Goal: Task Accomplishment & Management: Manage account settings

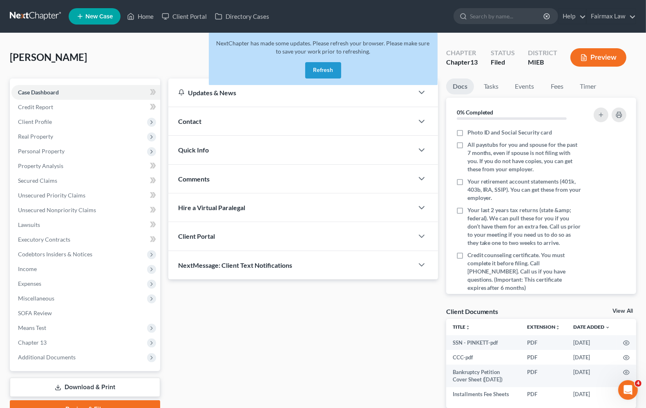
click at [329, 68] on button "Refresh" at bounding box center [323, 70] width 36 height 16
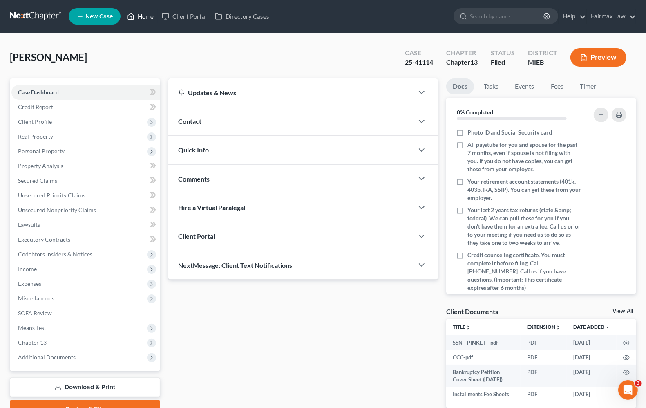
click at [150, 15] on link "Home" at bounding box center [140, 16] width 35 height 15
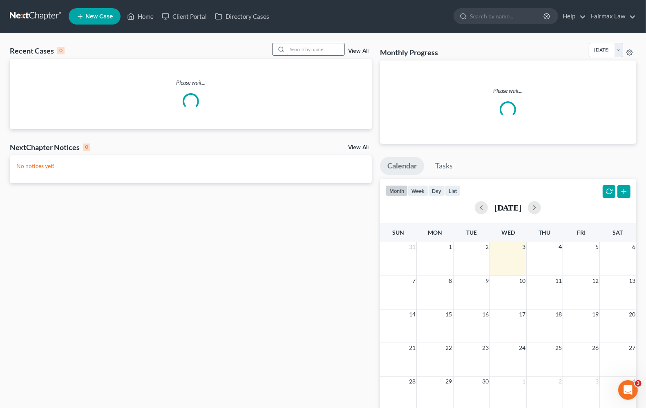
click at [330, 52] on input "search" at bounding box center [315, 49] width 57 height 12
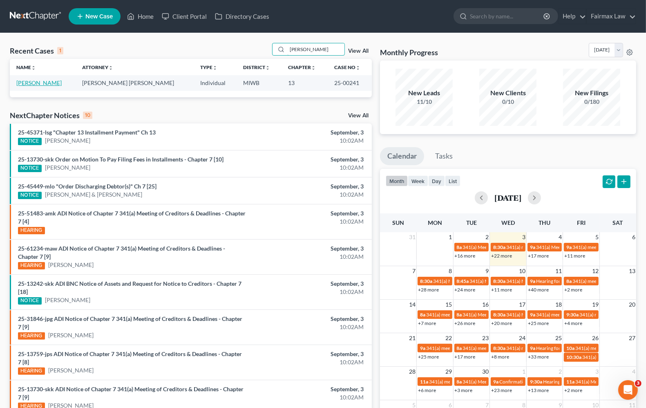
type input "[PERSON_NAME]"
click at [29, 82] on link "[PERSON_NAME]" at bounding box center [38, 82] width 45 height 7
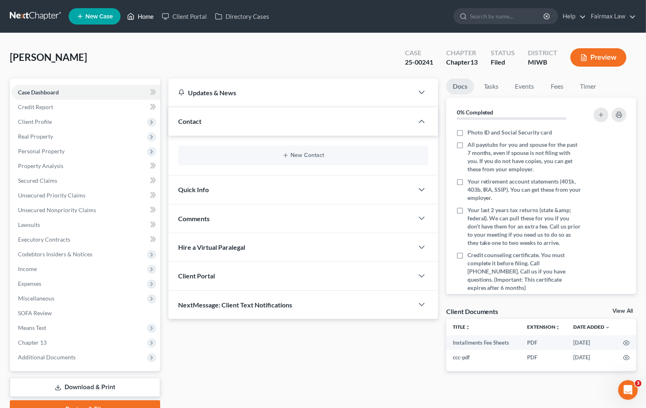
click at [148, 19] on link "Home" at bounding box center [140, 16] width 35 height 15
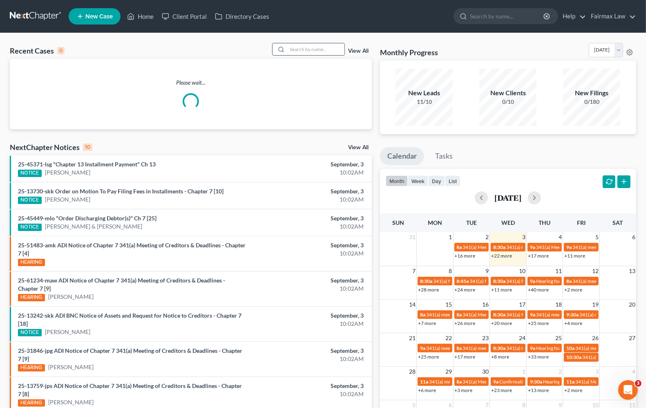
click at [300, 49] on input "search" at bounding box center [315, 49] width 57 height 12
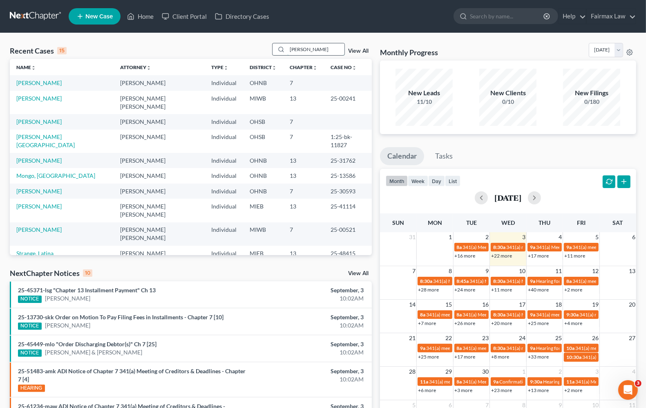
click at [322, 49] on input "[PERSON_NAME]" at bounding box center [315, 49] width 57 height 12
type input "[PERSON_NAME]"
click at [357, 50] on link "View All" at bounding box center [358, 51] width 20 height 6
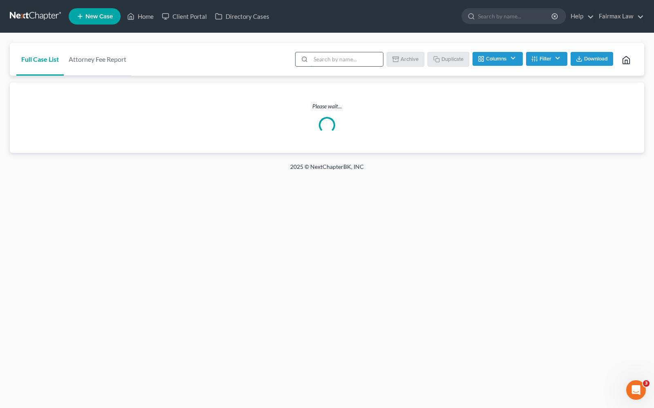
click at [331, 59] on input "search" at bounding box center [347, 59] width 72 height 14
drag, startPoint x: 364, startPoint y: 62, endPoint x: 161, endPoint y: 7, distance: 209.5
click at [183, 23] on div "Home New Case Client Portal Directory Cases Fairmax Law [PERSON_NAME][EMAIL_ADD…" at bounding box center [327, 204] width 654 height 408
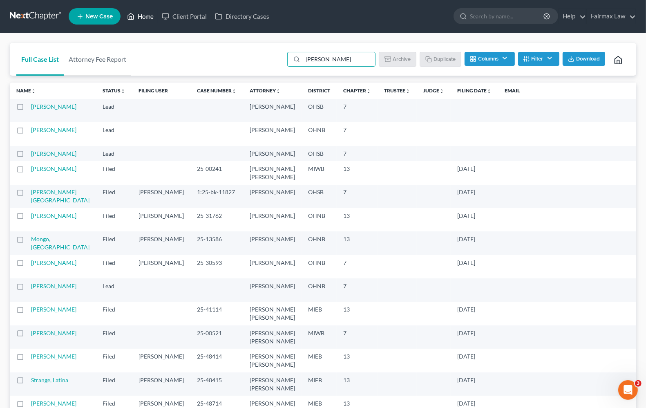
type input "[PERSON_NAME]"
click at [143, 16] on link "Home" at bounding box center [140, 16] width 35 height 15
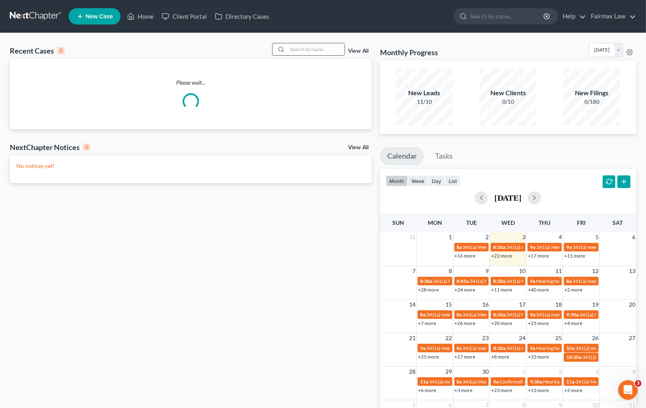
click at [311, 47] on input "search" at bounding box center [315, 49] width 57 height 12
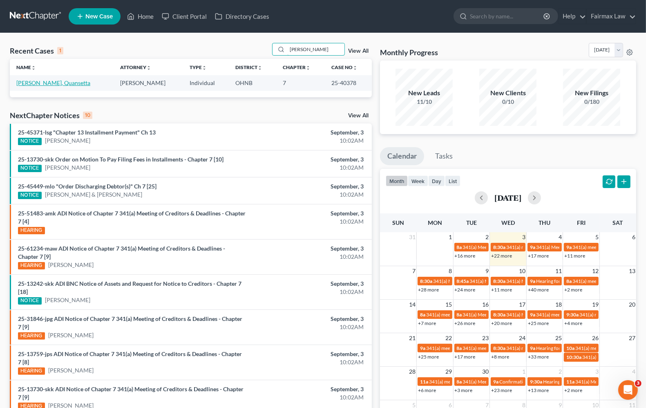
type input "[PERSON_NAME]"
click at [34, 83] on link "[PERSON_NAME], Quansetta" at bounding box center [53, 82] width 74 height 7
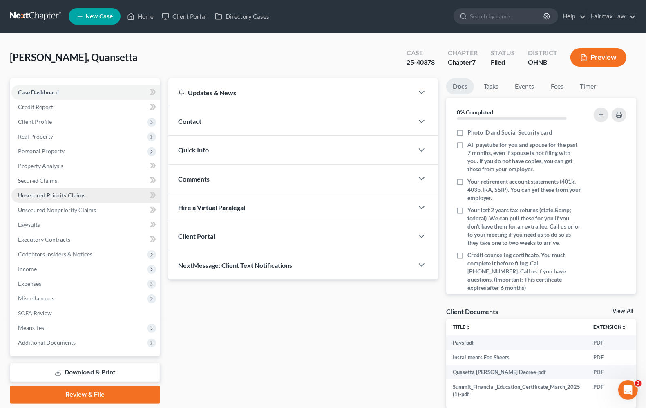
click at [44, 199] on link "Unsecured Priority Claims" at bounding box center [85, 195] width 149 height 15
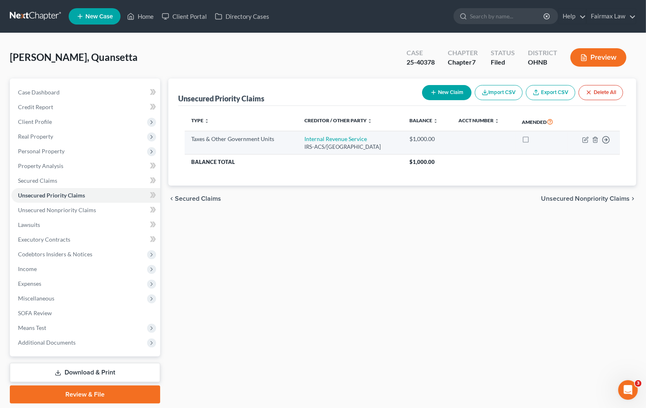
click at [348, 146] on div "IRS-ACS/[GEOGRAPHIC_DATA]" at bounding box center [351, 147] width 92 height 8
click at [583, 140] on icon "button" at bounding box center [586, 140] width 7 height 7
select select "4"
select select "39"
select select "0"
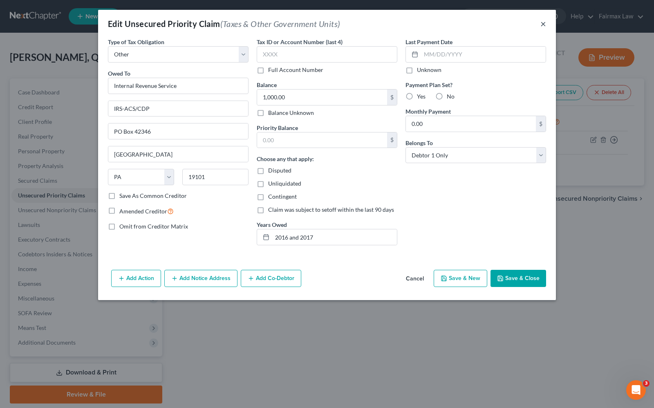
click at [544, 27] on button "×" at bounding box center [543, 24] width 6 height 10
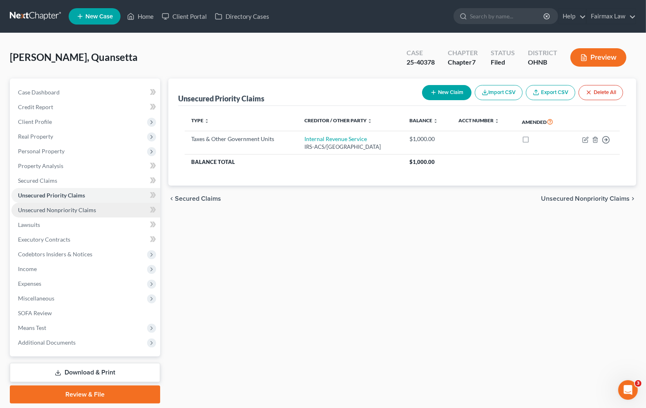
click at [42, 209] on span "Unsecured Nonpriority Claims" at bounding box center [57, 209] width 78 height 7
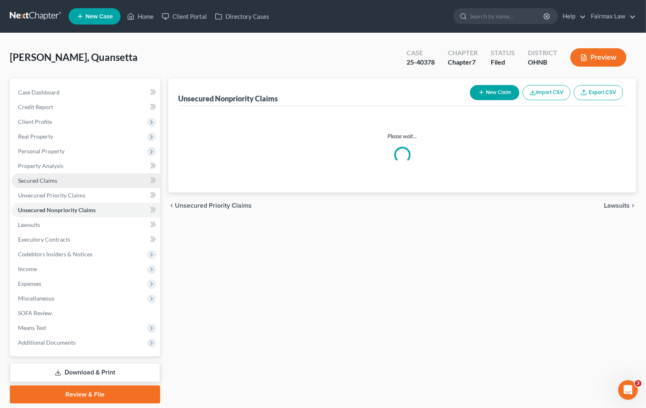
click at [25, 178] on span "Secured Claims" at bounding box center [37, 180] width 39 height 7
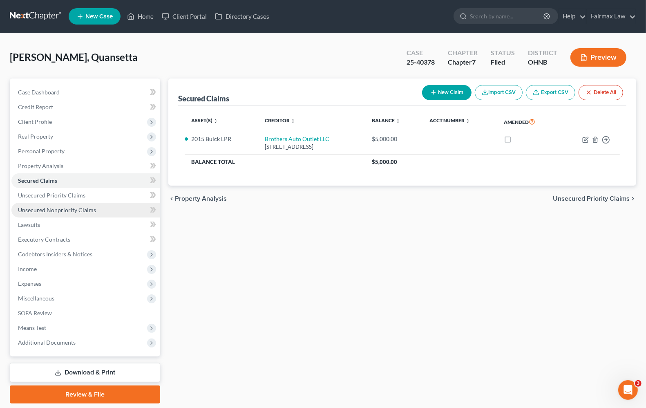
click at [75, 209] on span "Unsecured Nonpriority Claims" at bounding box center [57, 209] width 78 height 7
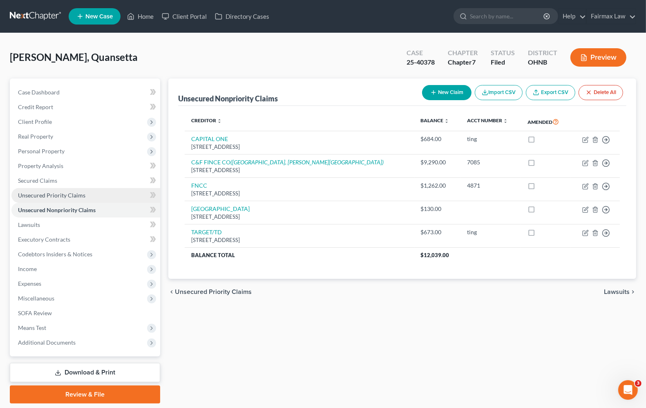
click at [60, 195] on span "Unsecured Priority Claims" at bounding box center [51, 195] width 67 height 7
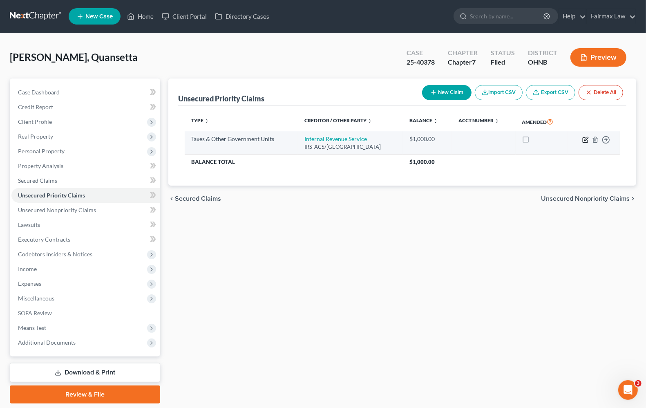
click at [583, 140] on icon "button" at bounding box center [586, 140] width 7 height 7
select select "4"
select select "39"
select select "0"
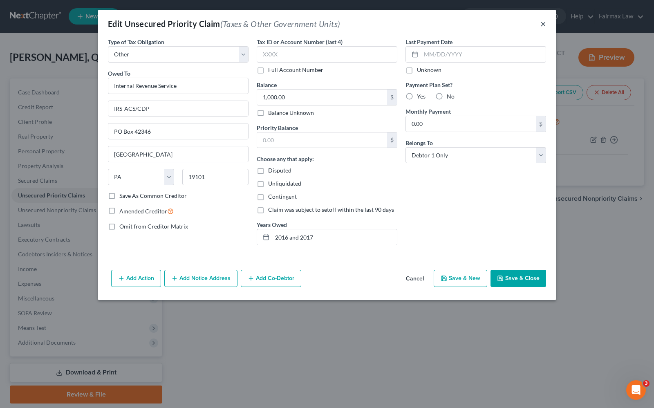
click at [544, 22] on button "×" at bounding box center [543, 24] width 6 height 10
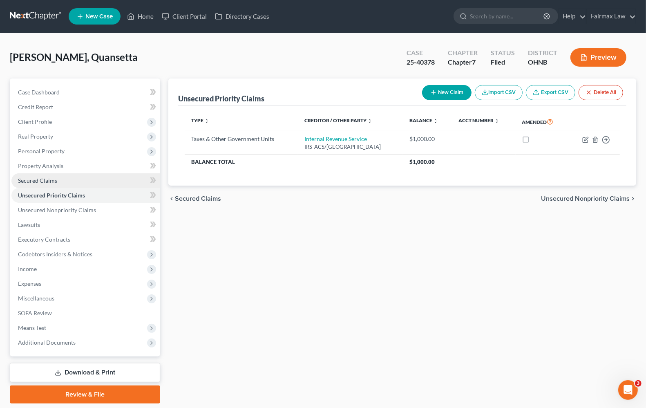
click at [18, 178] on link "Secured Claims" at bounding box center [85, 180] width 149 height 15
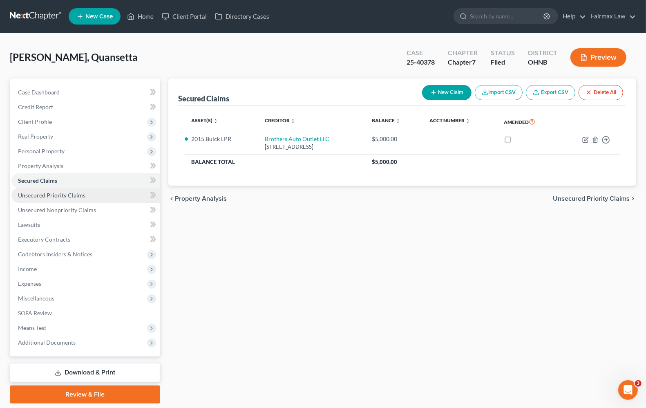
click at [48, 197] on span "Unsecured Priority Claims" at bounding box center [51, 195] width 67 height 7
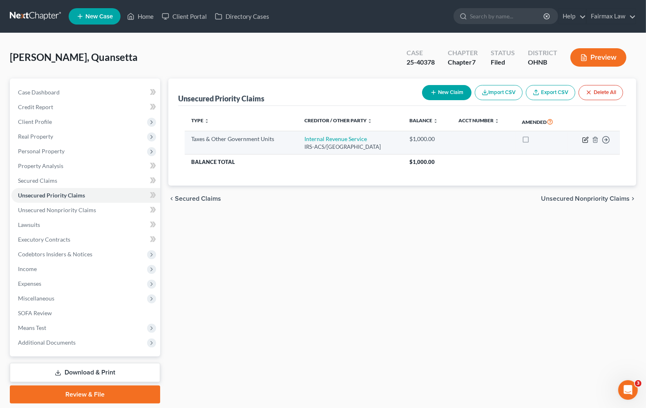
click at [583, 140] on icon "button" at bounding box center [585, 139] width 5 height 5
select select "4"
select select "39"
select select "0"
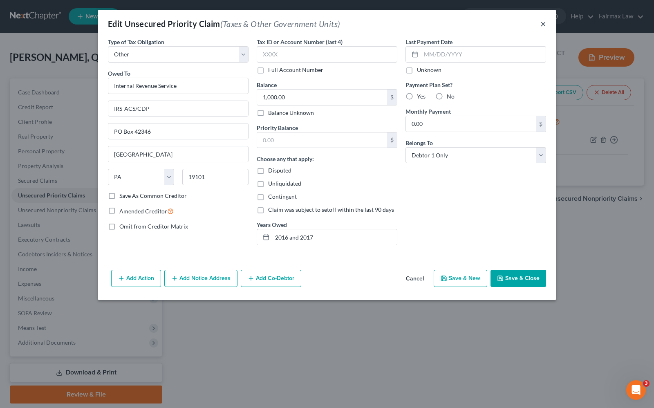
click at [542, 25] on button "×" at bounding box center [543, 24] width 6 height 10
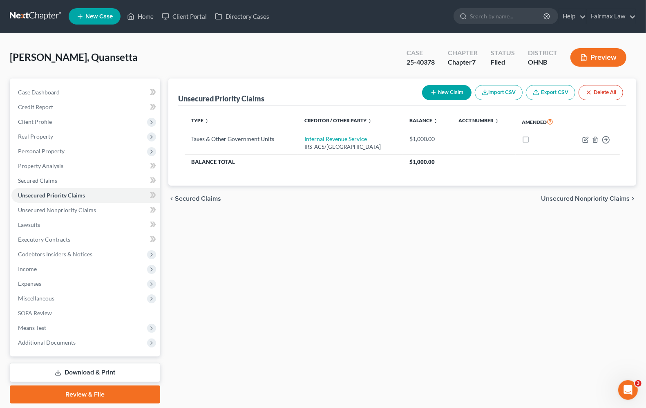
click at [396, 279] on div "Unsecured Priority Claims New Claim Import CSV Export CSV Delete All Type expan…" at bounding box center [402, 240] width 476 height 325
click at [39, 197] on span "Unsecured Priority Claims" at bounding box center [51, 195] width 67 height 7
click at [145, 17] on link "Home" at bounding box center [140, 16] width 35 height 15
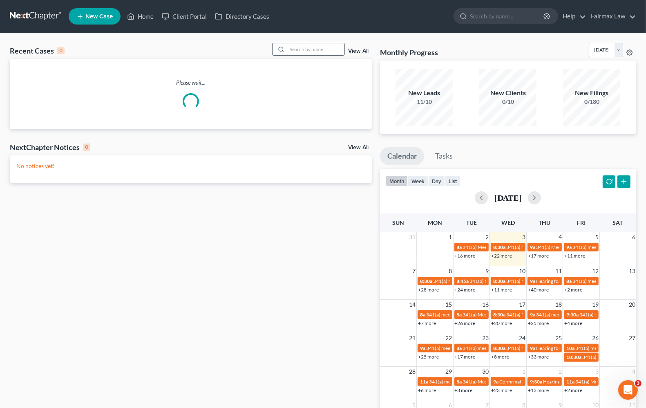
click at [307, 52] on input "search" at bounding box center [315, 49] width 57 height 12
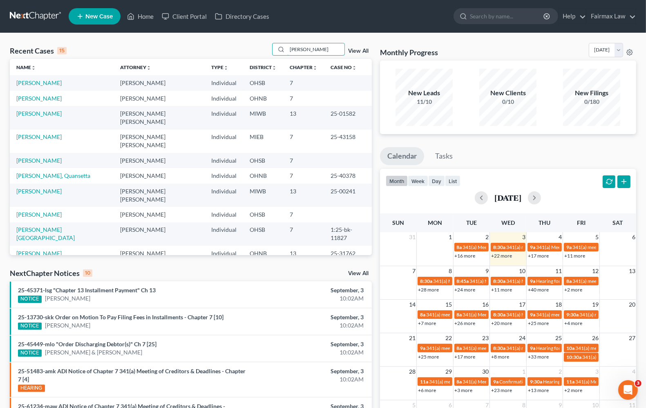
type input "[PERSON_NAME]"
click at [34, 188] on link "[PERSON_NAME]" at bounding box center [38, 191] width 45 height 7
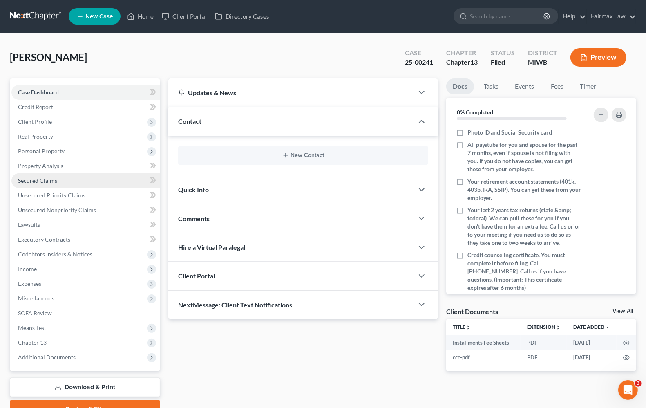
click at [39, 179] on span "Secured Claims" at bounding box center [37, 180] width 39 height 7
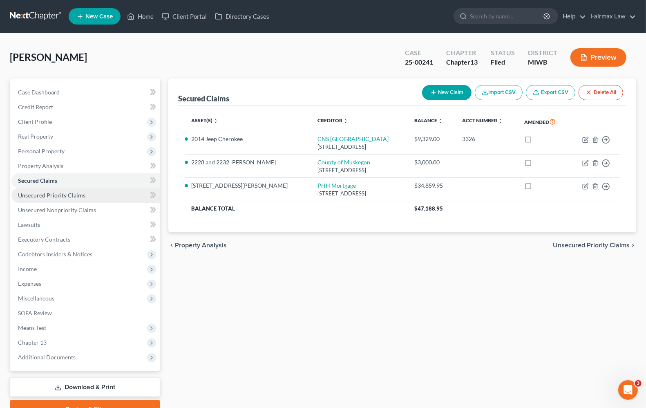
click at [45, 197] on span "Unsecured Priority Claims" at bounding box center [51, 195] width 67 height 7
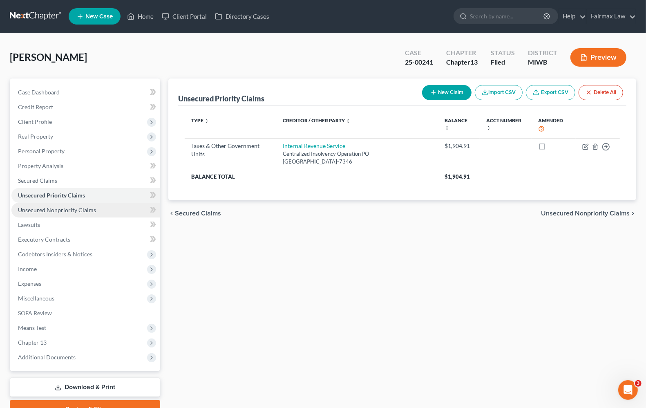
click at [49, 211] on span "Unsecured Nonpriority Claims" at bounding box center [57, 209] width 78 height 7
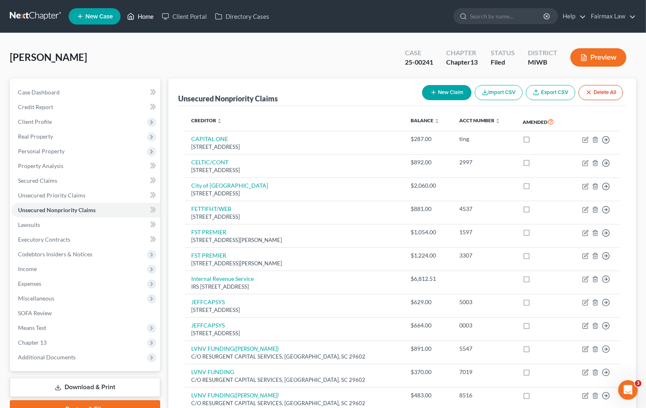
click at [146, 18] on link "Home" at bounding box center [140, 16] width 35 height 15
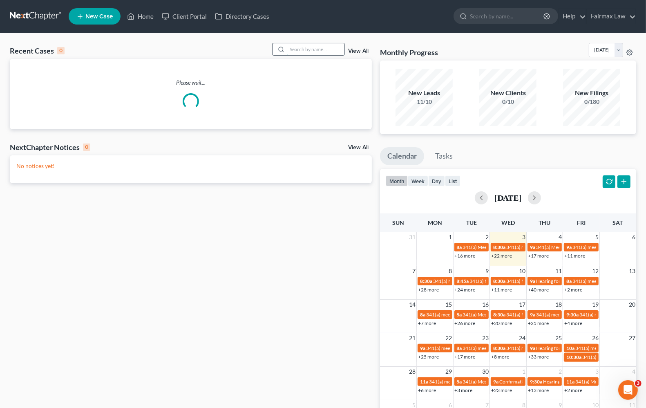
click at [318, 47] on input "search" at bounding box center [315, 49] width 57 height 12
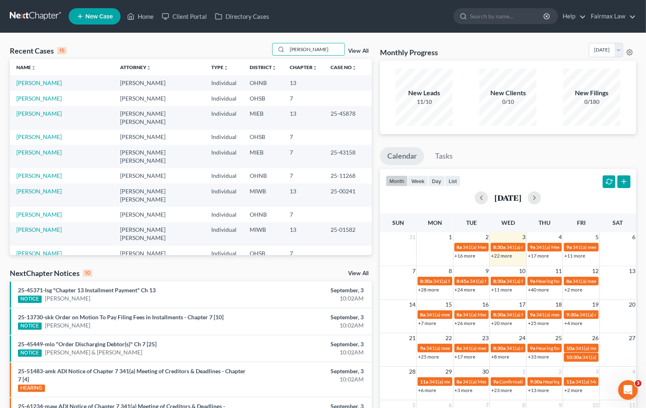
type input "[PERSON_NAME]"
click at [29, 83] on link "[PERSON_NAME]" at bounding box center [38, 82] width 45 height 7
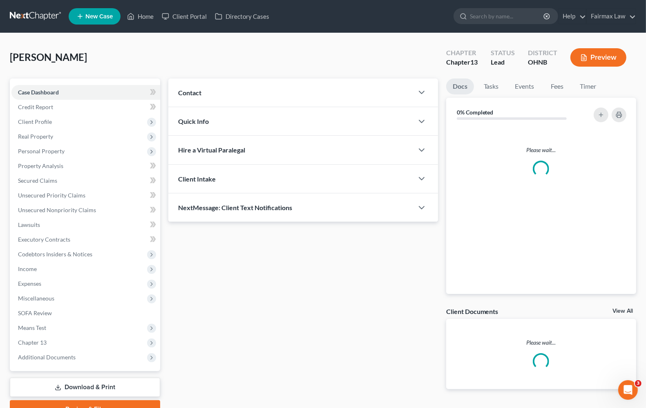
click at [319, 46] on div "[PERSON_NAME] Upgraded Chapter Chapter 13 Status Lead District OHNB [GEOGRAPHIC…" at bounding box center [323, 61] width 627 height 36
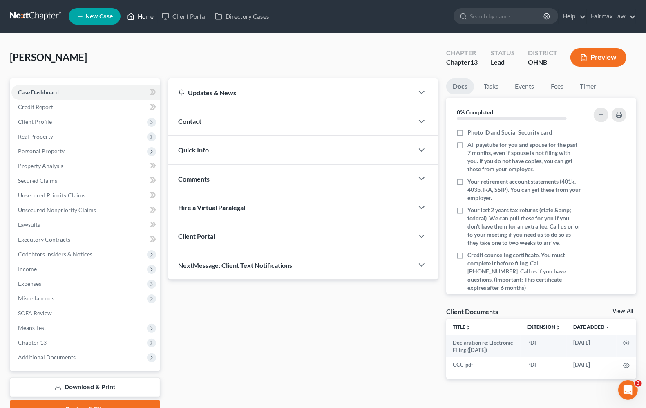
click at [146, 16] on link "Home" at bounding box center [140, 16] width 35 height 15
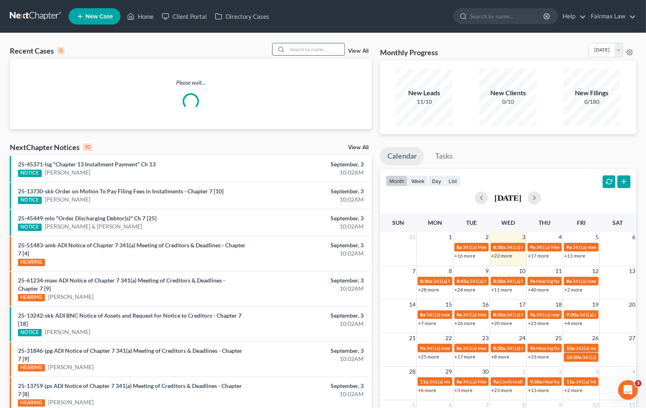
click at [302, 50] on input "search" at bounding box center [315, 49] width 57 height 12
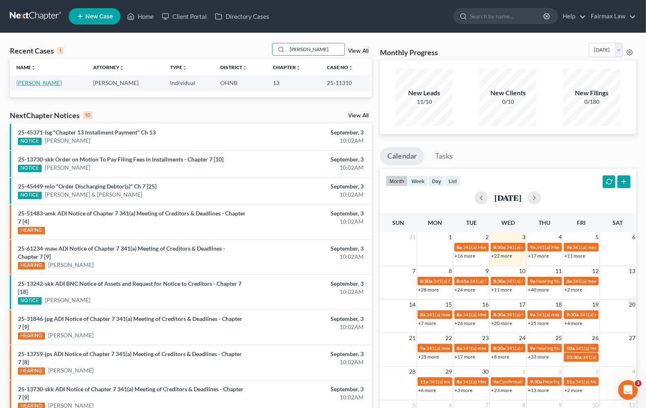
type input "[PERSON_NAME]"
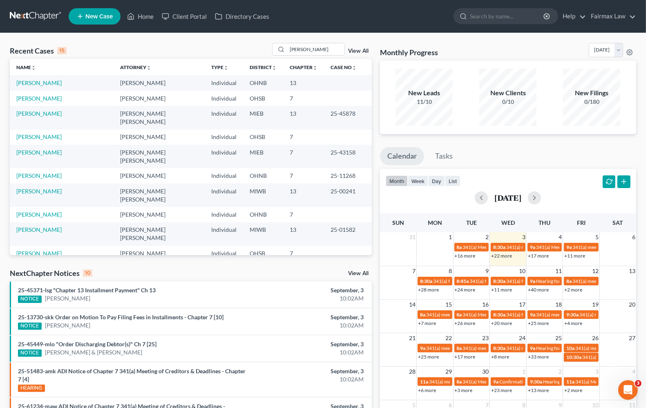
click at [358, 50] on link "View All" at bounding box center [358, 51] width 20 height 6
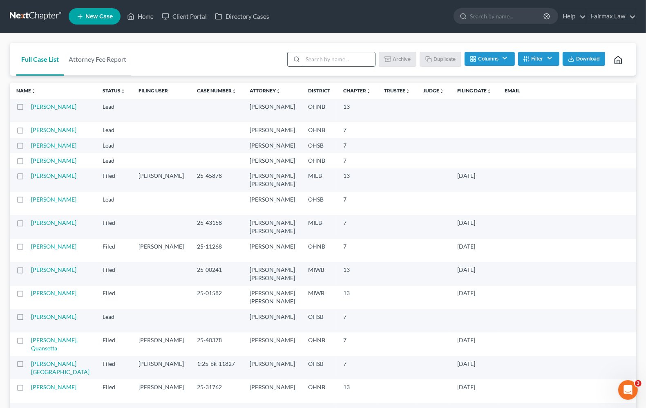
click at [306, 65] on input "search" at bounding box center [339, 59] width 72 height 14
type input "[PERSON_NAME]"
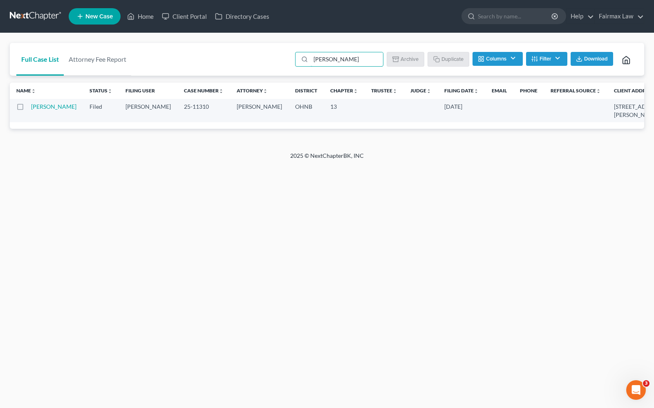
click at [41, 110] on td "[PERSON_NAME]" at bounding box center [57, 110] width 52 height 23
click at [146, 15] on link "Home" at bounding box center [140, 16] width 35 height 15
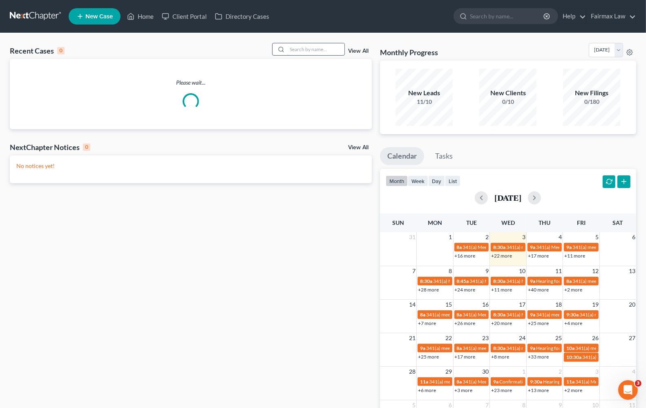
click at [314, 48] on input "search" at bounding box center [315, 49] width 57 height 12
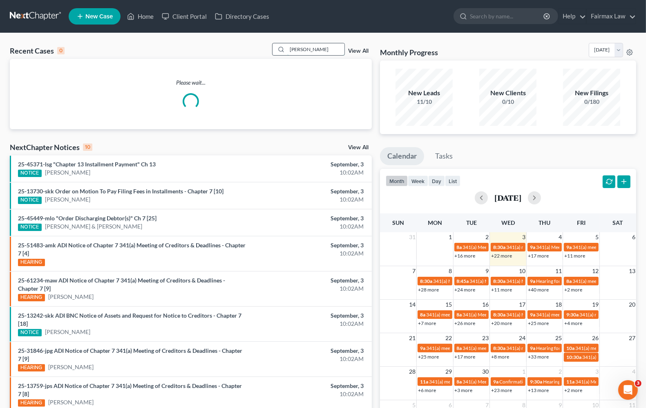
type input "[PERSON_NAME]"
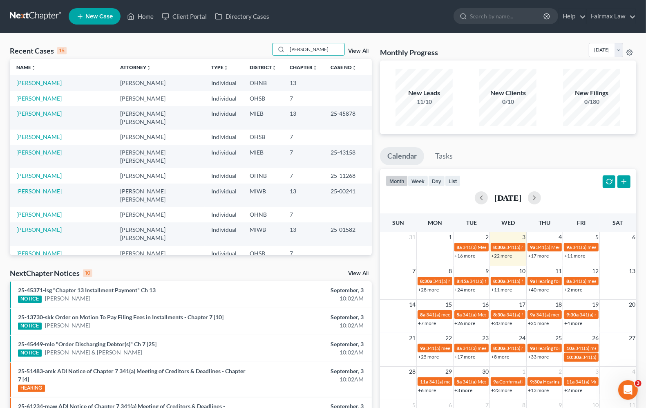
drag, startPoint x: 332, startPoint y: 50, endPoint x: -277, endPoint y: 29, distance: 609.5
click at [0, 29] on html "Home New Case Client Portal Directory Cases Fairmax Law [PERSON_NAME][EMAIL_ADD…" at bounding box center [323, 318] width 646 height 637
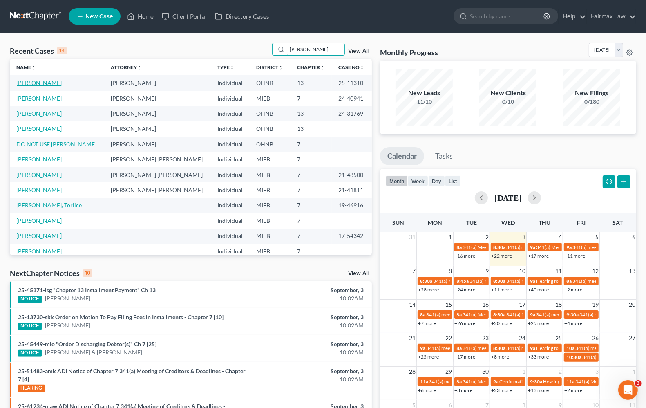
type input "[PERSON_NAME]"
click at [29, 81] on link "[PERSON_NAME]" at bounding box center [38, 82] width 45 height 7
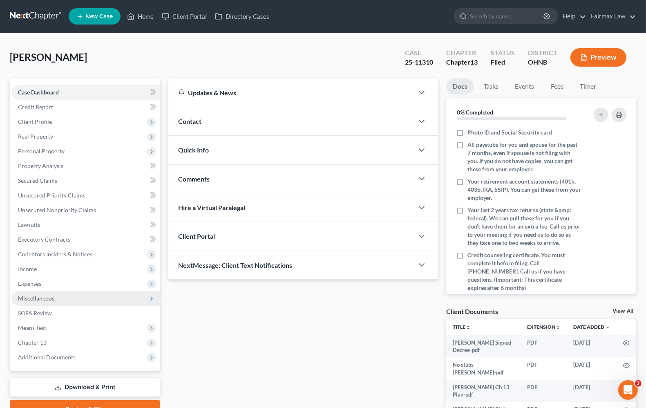
click at [34, 299] on span "Miscellaneous" at bounding box center [36, 298] width 36 height 7
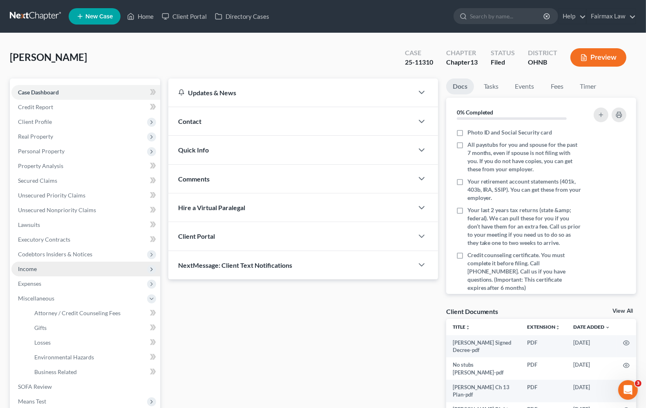
click at [31, 269] on span "Income" at bounding box center [27, 268] width 19 height 7
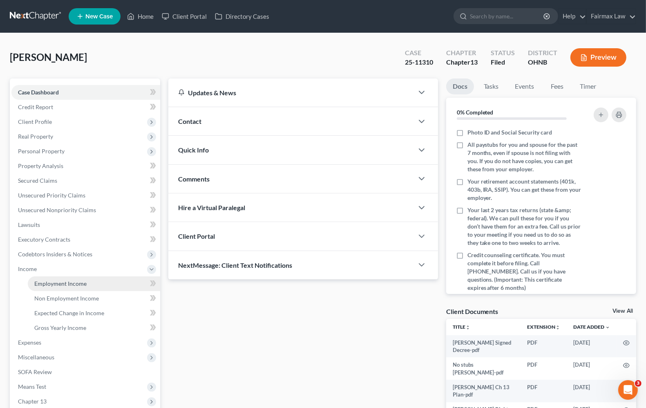
click at [61, 285] on span "Employment Income" at bounding box center [60, 283] width 52 height 7
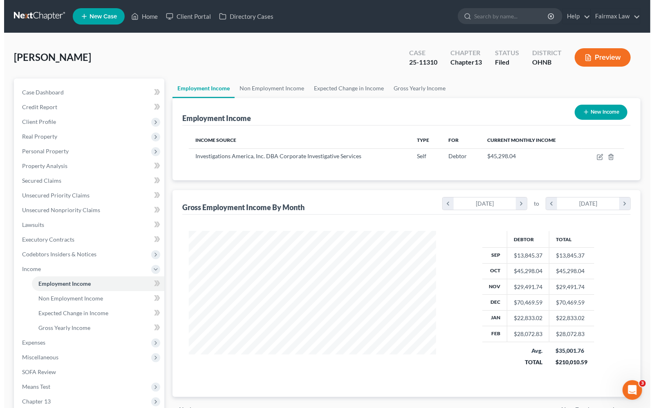
scroll to position [147, 263]
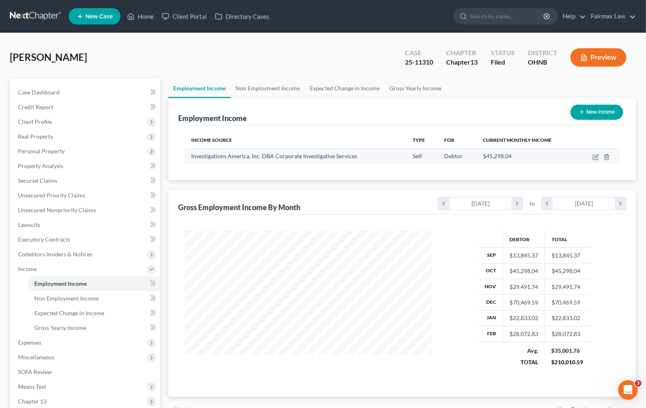
click at [596, 160] on td at bounding box center [599, 156] width 42 height 16
click at [596, 158] on icon "button" at bounding box center [596, 157] width 7 height 7
select select "1"
select select "36"
select select "0"
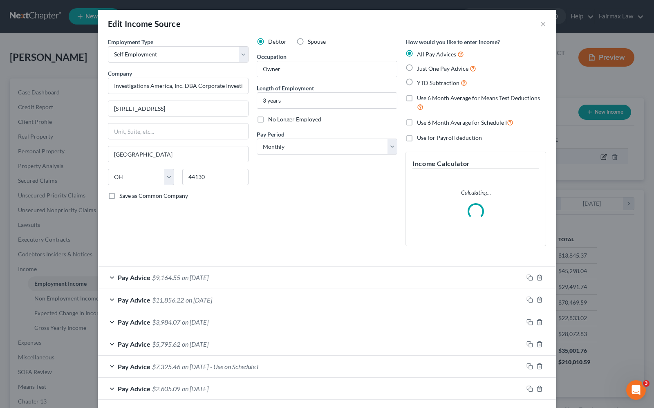
scroll to position [147, 267]
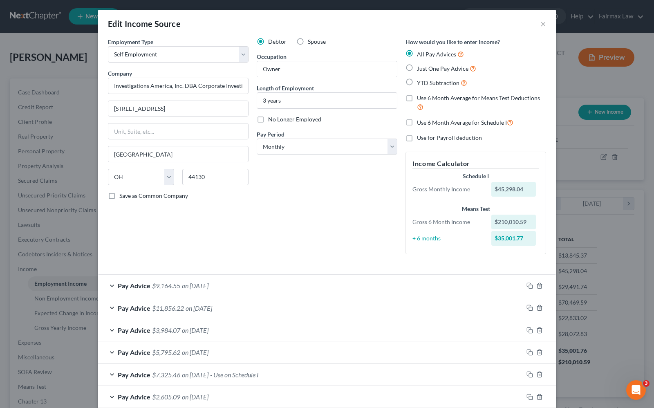
click at [159, 286] on span "$9,164.55" at bounding box center [166, 286] width 28 height 8
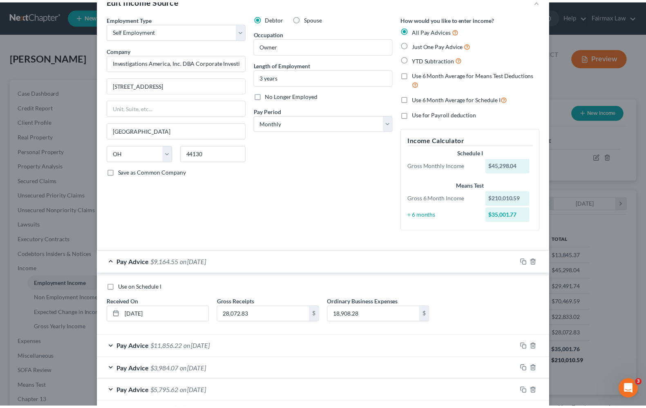
scroll to position [0, 0]
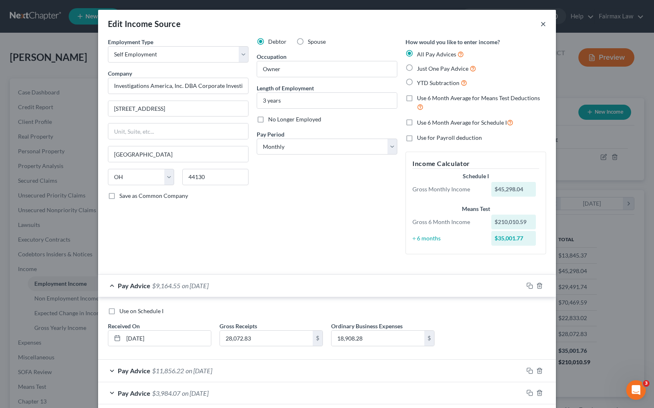
click at [540, 23] on button "×" at bounding box center [543, 24] width 6 height 10
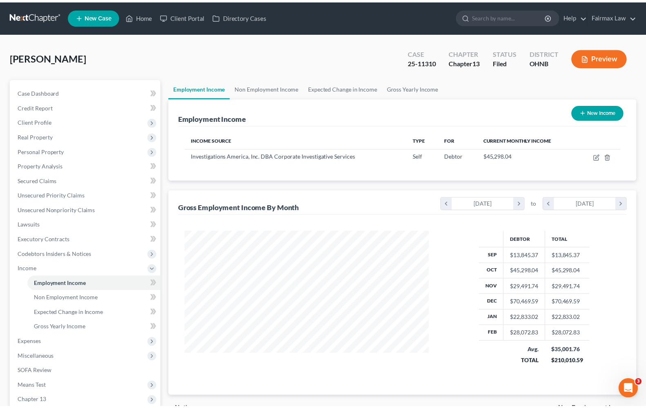
scroll to position [408664, 408548]
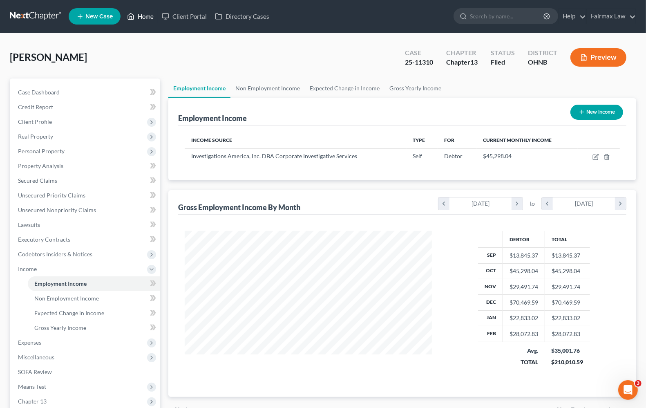
click at [146, 19] on link "Home" at bounding box center [140, 16] width 35 height 15
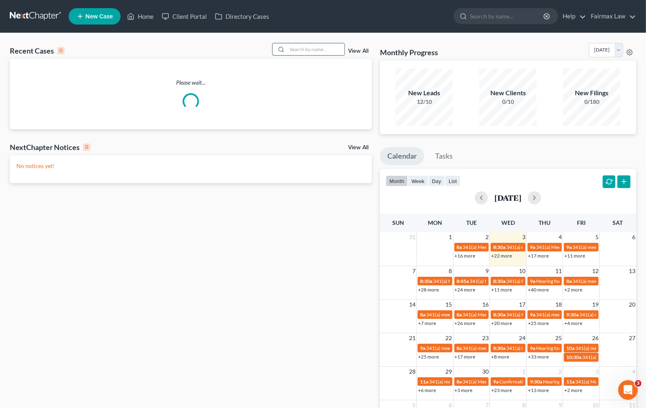
click at [319, 53] on input "search" at bounding box center [315, 49] width 57 height 12
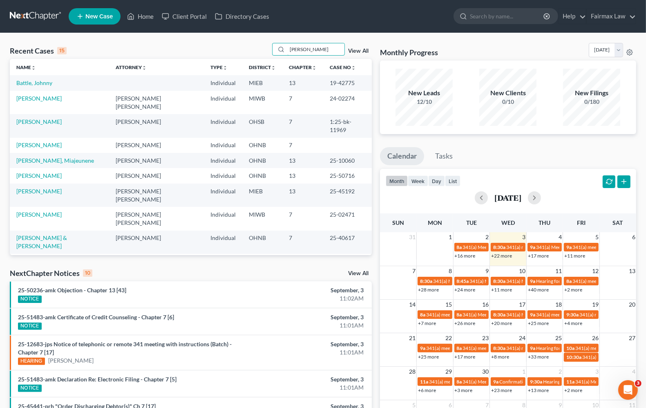
type input "[PERSON_NAME]"
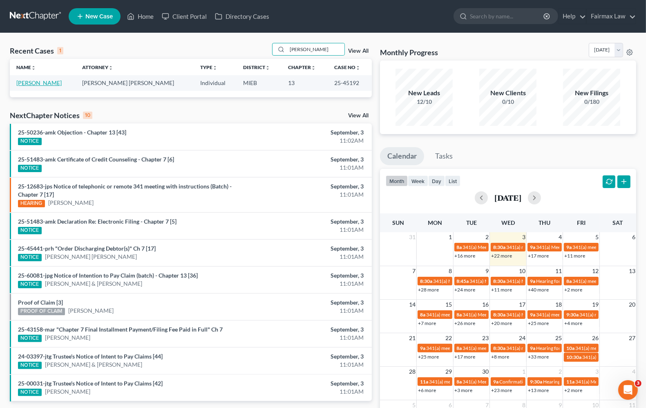
click at [53, 85] on link "[PERSON_NAME]" at bounding box center [38, 82] width 45 height 7
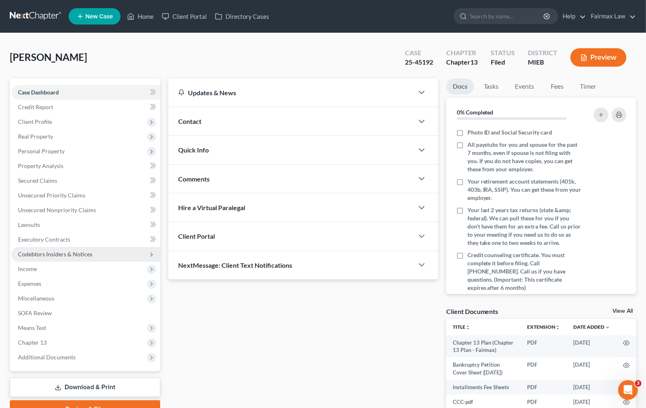
drag, startPoint x: 28, startPoint y: 266, endPoint x: 99, endPoint y: 260, distance: 71.8
click at [28, 266] on span "Income" at bounding box center [27, 268] width 19 height 7
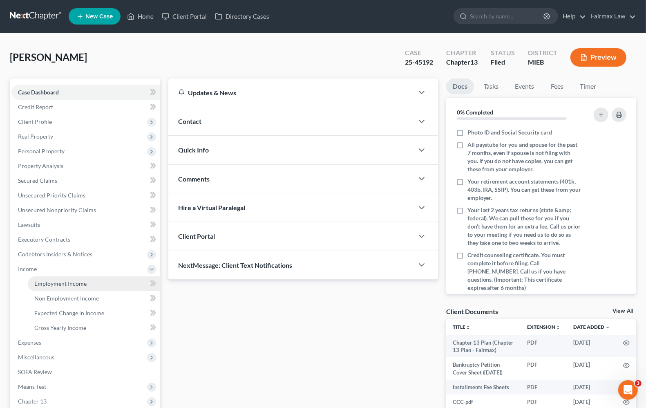
click at [63, 280] on span "Employment Income" at bounding box center [60, 283] width 52 height 7
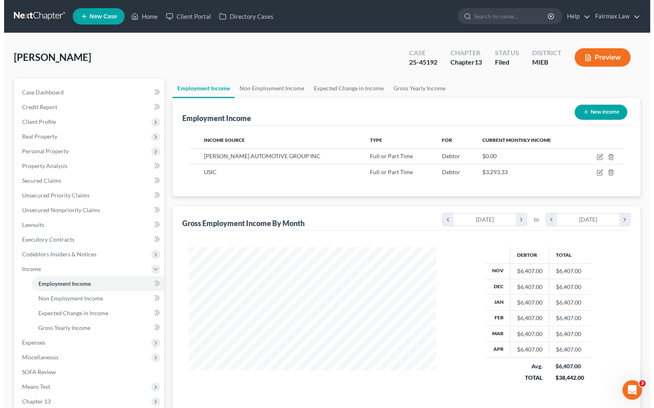
scroll to position [147, 263]
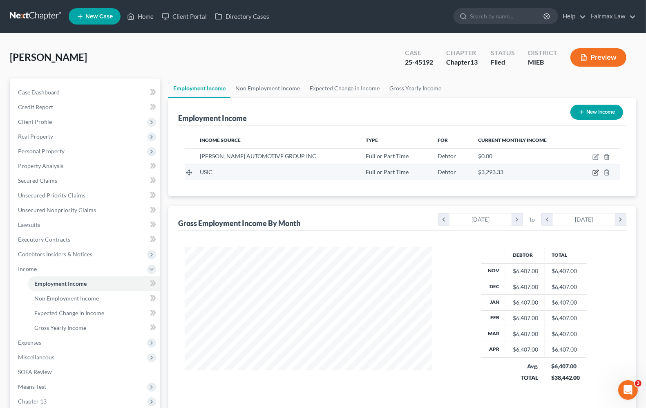
click at [594, 174] on icon "button" at bounding box center [596, 172] width 7 height 7
select select "0"
select select "23"
select select "2"
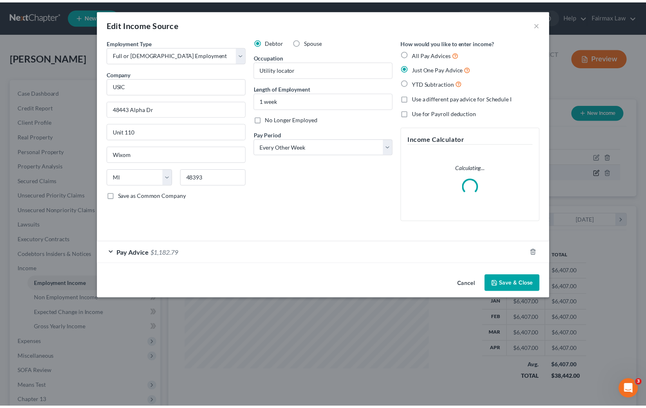
scroll to position [147, 267]
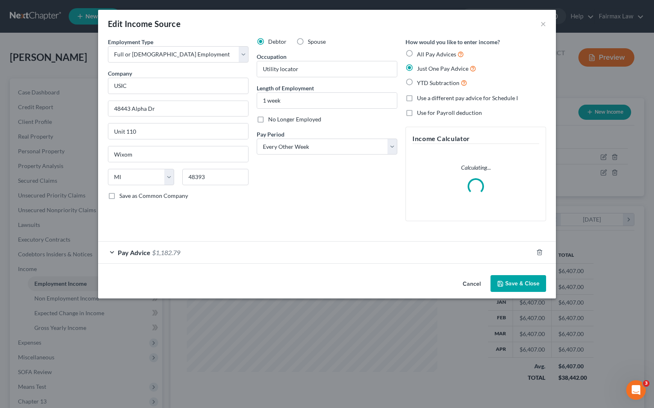
click at [128, 256] on span "Pay Advice" at bounding box center [134, 253] width 33 height 8
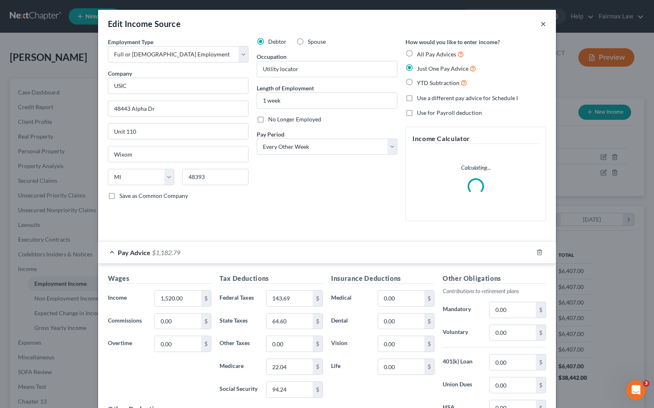
click at [540, 25] on button "×" at bounding box center [543, 24] width 6 height 10
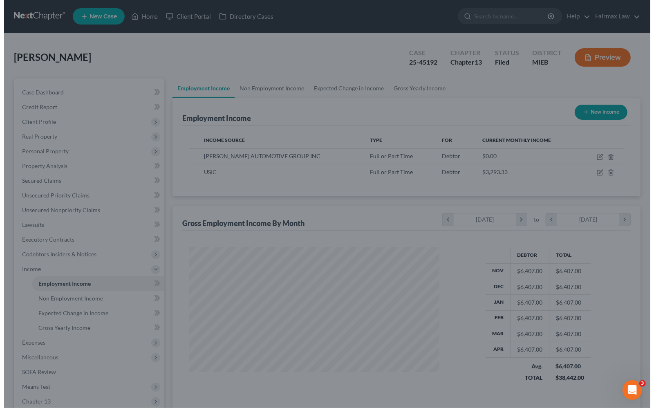
scroll to position [408664, 408548]
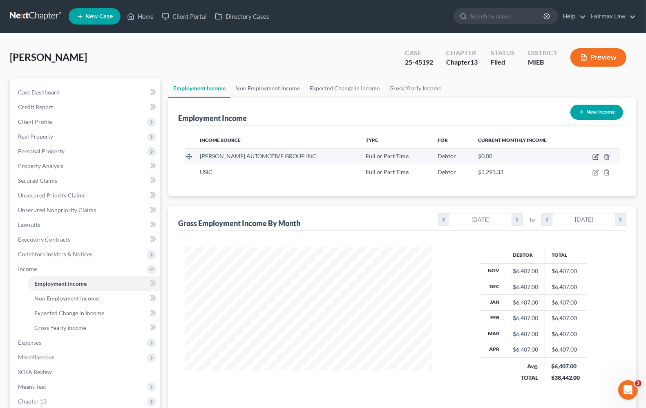
click at [597, 155] on icon "button" at bounding box center [597, 156] width 4 height 4
select select "0"
select select "23"
select select "2"
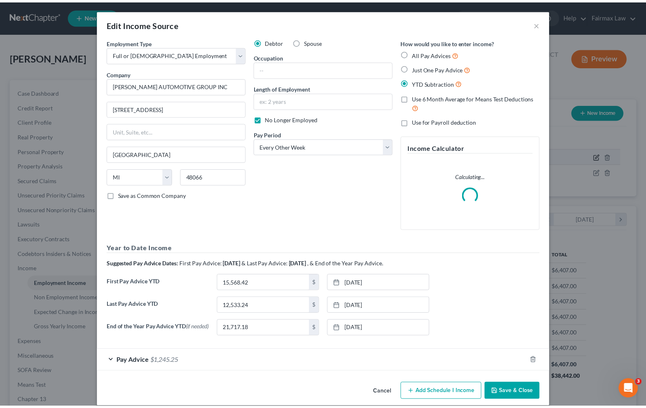
scroll to position [147, 267]
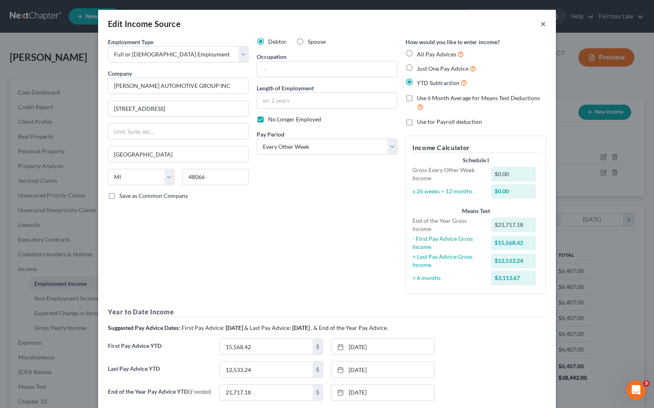
click at [540, 22] on button "×" at bounding box center [543, 24] width 6 height 10
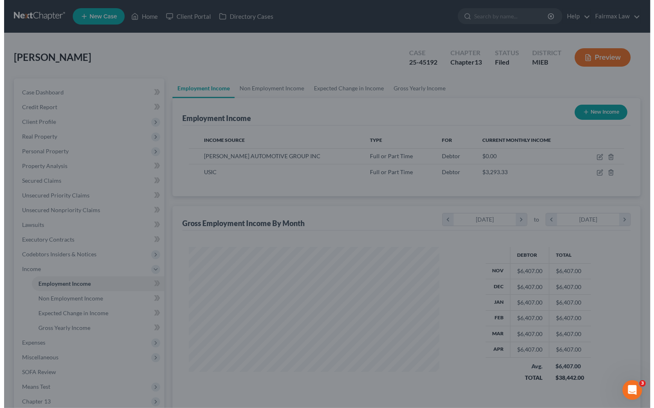
scroll to position [408664, 408548]
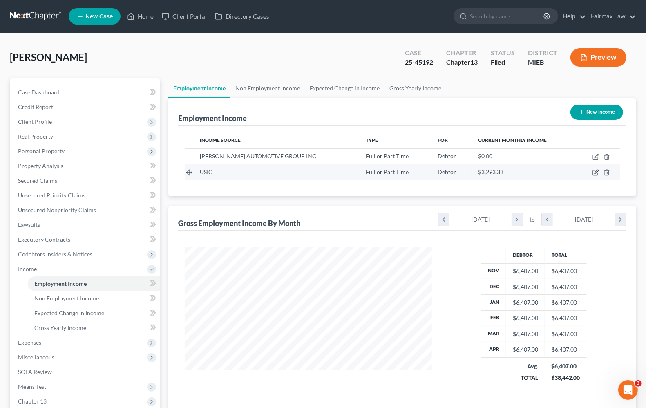
click at [594, 172] on icon "button" at bounding box center [596, 172] width 7 height 7
select select "0"
select select "23"
select select "2"
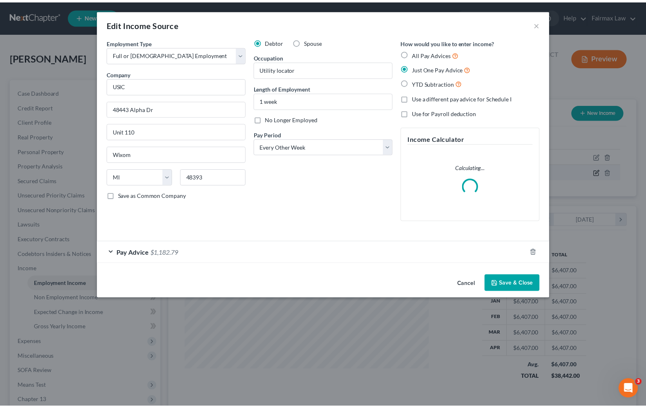
scroll to position [147, 267]
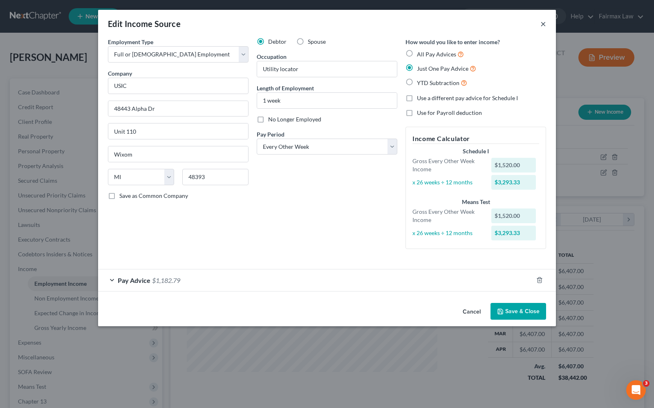
click at [542, 25] on button "×" at bounding box center [543, 24] width 6 height 10
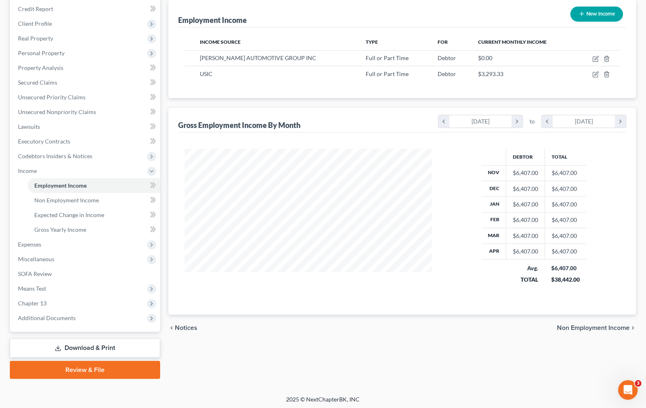
scroll to position [99, 0]
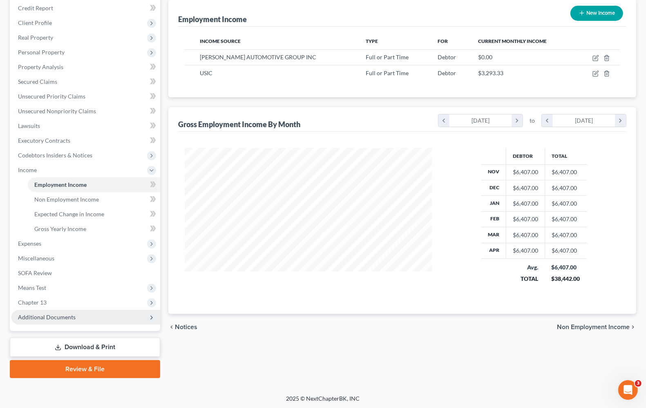
click at [33, 317] on span "Additional Documents" at bounding box center [47, 317] width 58 height 7
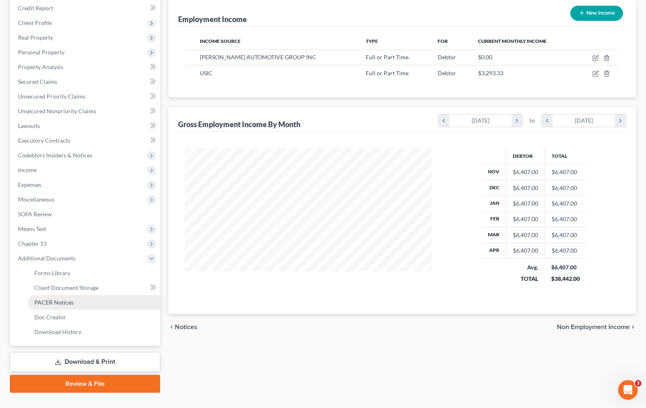
click at [56, 301] on span "PACER Notices" at bounding box center [53, 302] width 39 height 7
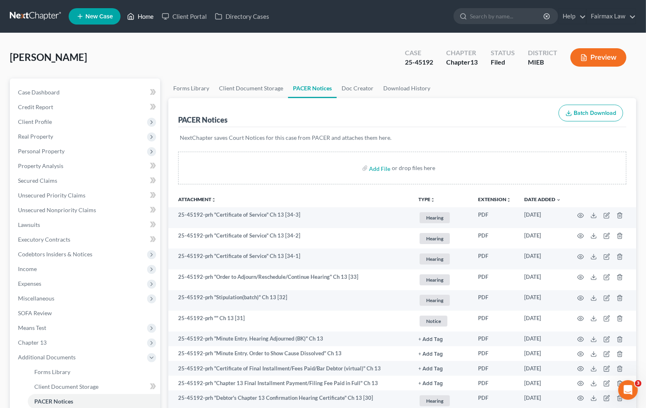
click at [154, 12] on link "Home" at bounding box center [140, 16] width 35 height 15
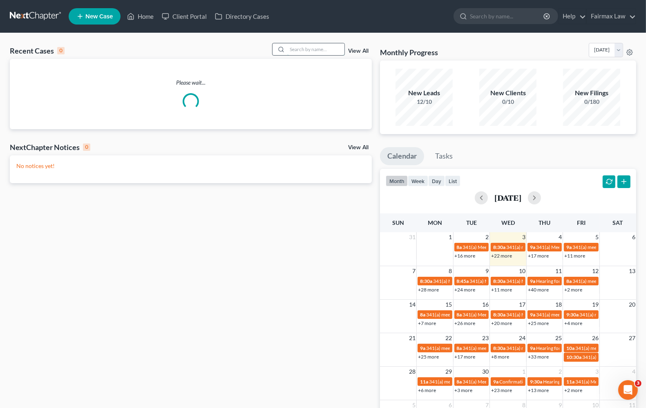
drag, startPoint x: 303, startPoint y: 45, endPoint x: 299, endPoint y: 46, distance: 4.1
click at [303, 45] on input "search" at bounding box center [315, 49] width 57 height 12
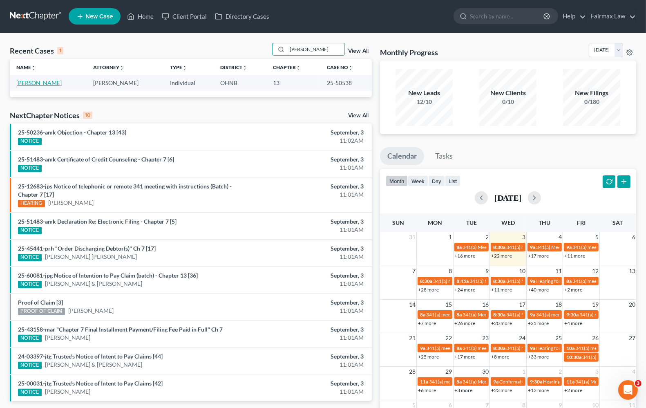
type input "[PERSON_NAME]"
click at [19, 84] on link "[PERSON_NAME]" at bounding box center [38, 82] width 45 height 7
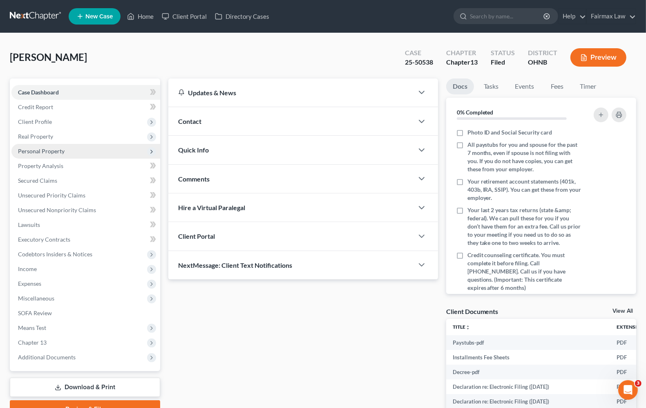
click at [50, 148] on span "Personal Property" at bounding box center [41, 151] width 47 height 7
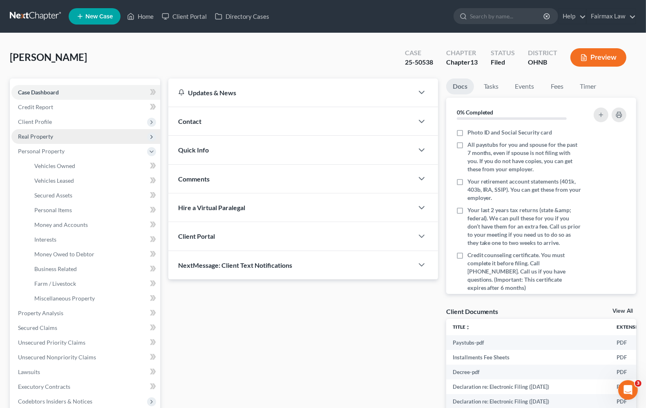
click at [47, 135] on span "Real Property" at bounding box center [35, 136] width 35 height 7
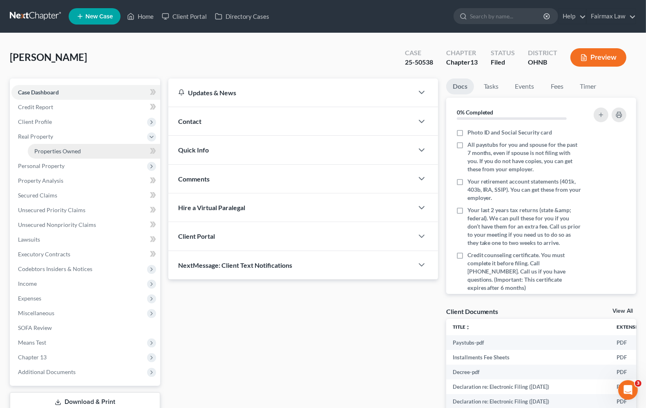
click at [62, 148] on span "Properties Owned" at bounding box center [57, 151] width 47 height 7
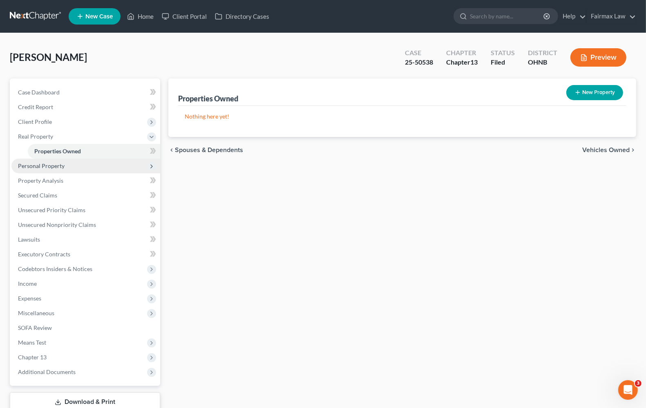
click at [55, 164] on span "Personal Property" at bounding box center [41, 165] width 47 height 7
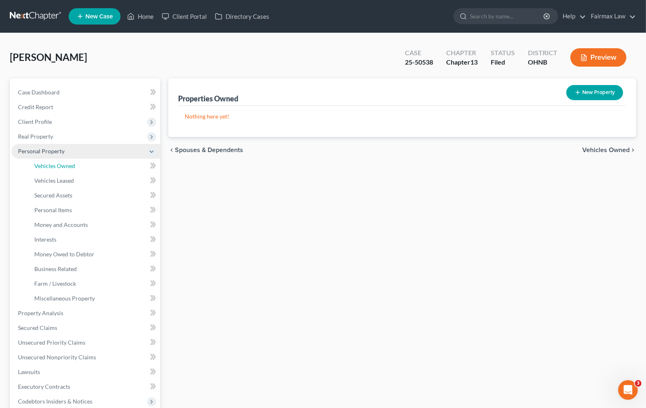
click at [55, 164] on span "Vehicles Owned" at bounding box center [54, 165] width 41 height 7
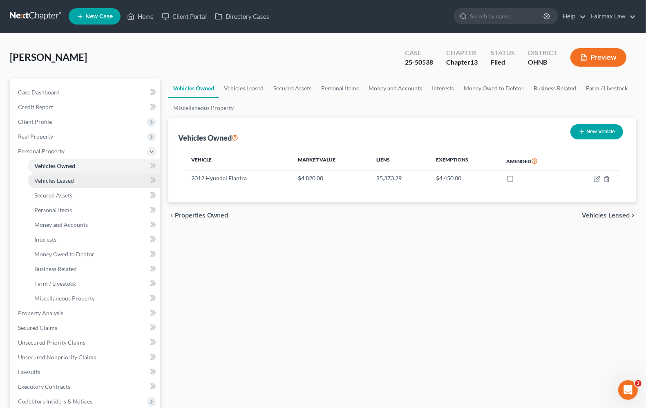
click at [70, 178] on span "Vehicles Leased" at bounding box center [54, 180] width 40 height 7
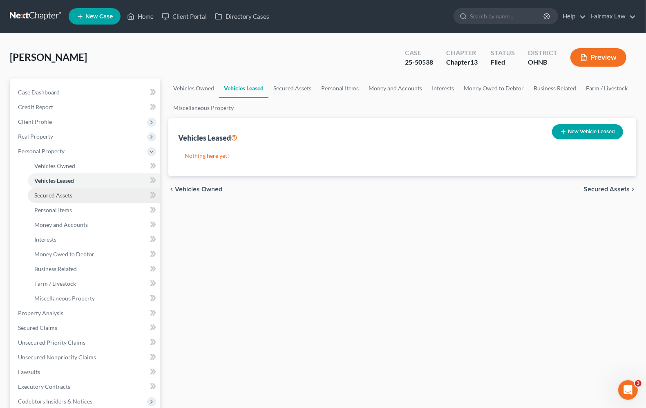
click at [62, 193] on span "Secured Assets" at bounding box center [53, 195] width 38 height 7
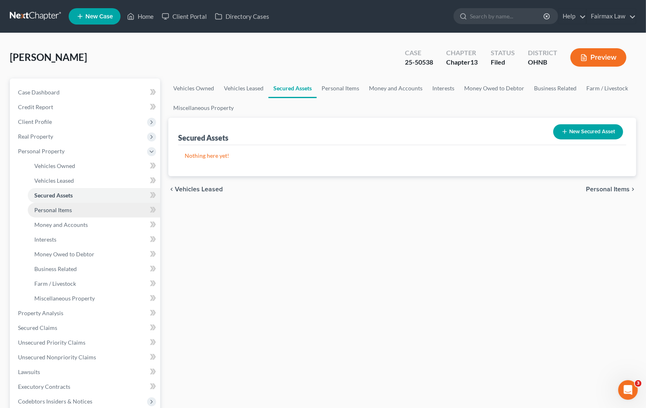
click at [63, 208] on span "Personal Items" at bounding box center [53, 209] width 38 height 7
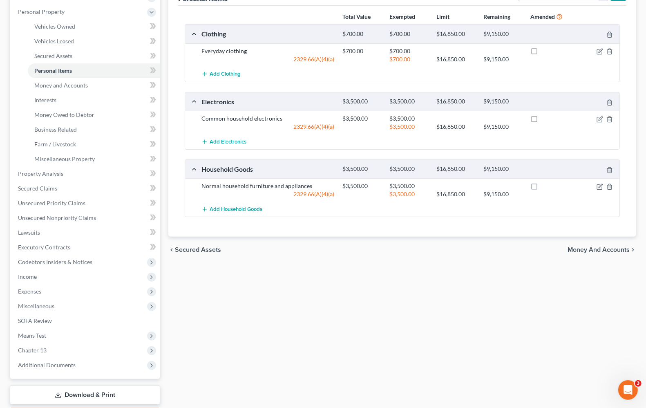
scroll to position [153, 0]
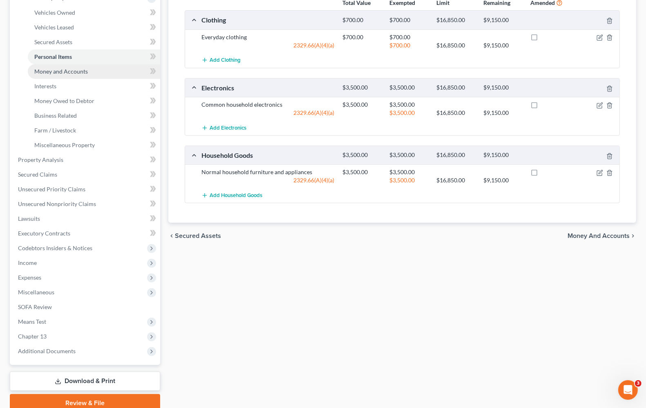
click at [68, 71] on span "Money and Accounts" at bounding box center [61, 71] width 54 height 7
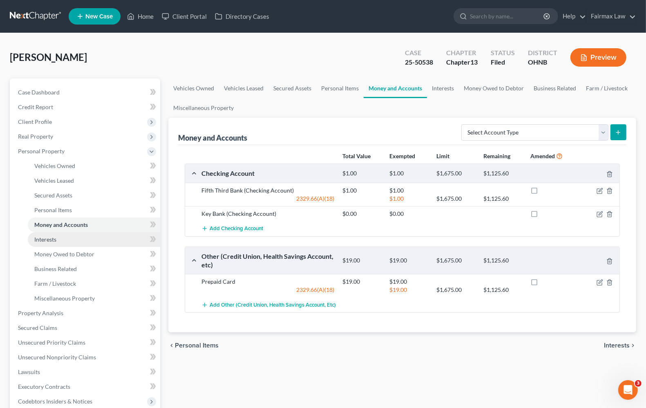
click at [47, 239] on span "Interests" at bounding box center [45, 239] width 22 height 7
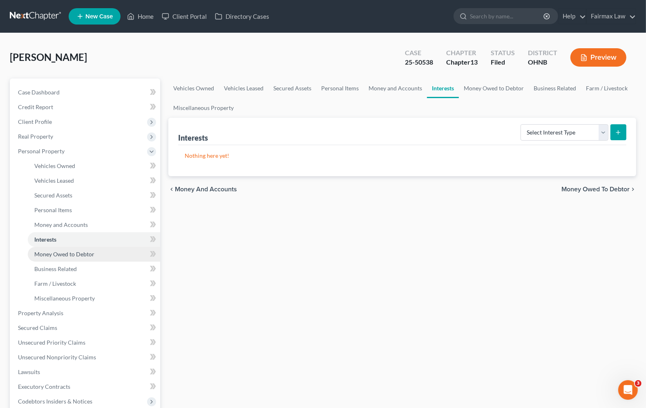
click at [63, 256] on span "Money Owed to Debtor" at bounding box center [64, 254] width 60 height 7
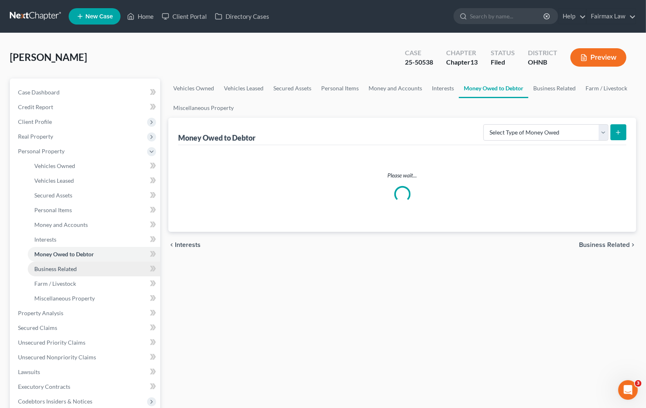
click at [66, 268] on span "Business Related" at bounding box center [55, 268] width 43 height 7
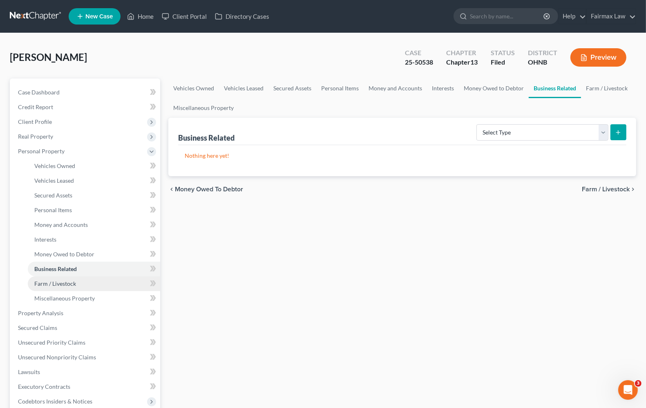
click at [69, 280] on span "Farm / Livestock" at bounding box center [55, 283] width 42 height 7
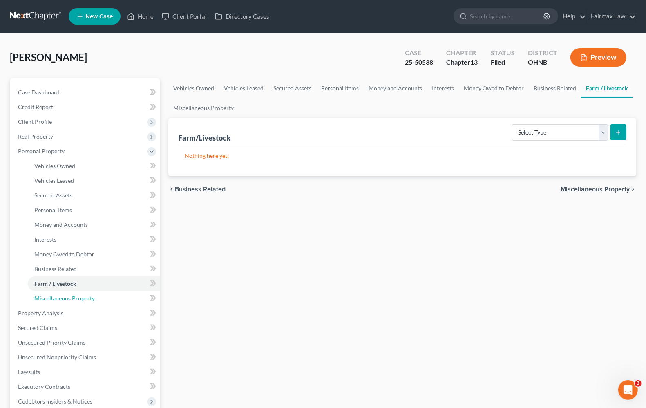
drag, startPoint x: 71, startPoint y: 298, endPoint x: 5, endPoint y: 298, distance: 65.8
click at [72, 298] on span "Miscellaneous Property" at bounding box center [64, 298] width 61 height 7
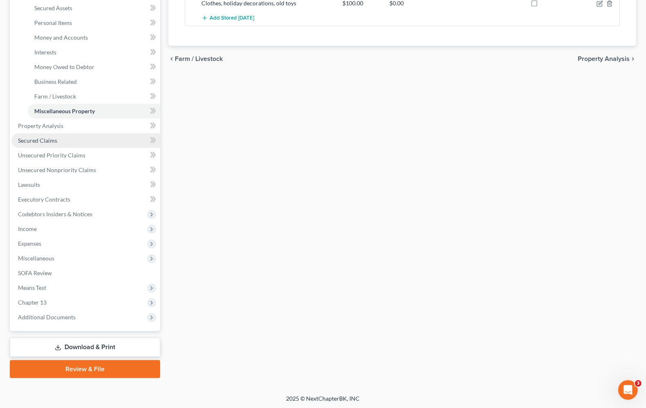
click at [48, 138] on span "Secured Claims" at bounding box center [37, 140] width 39 height 7
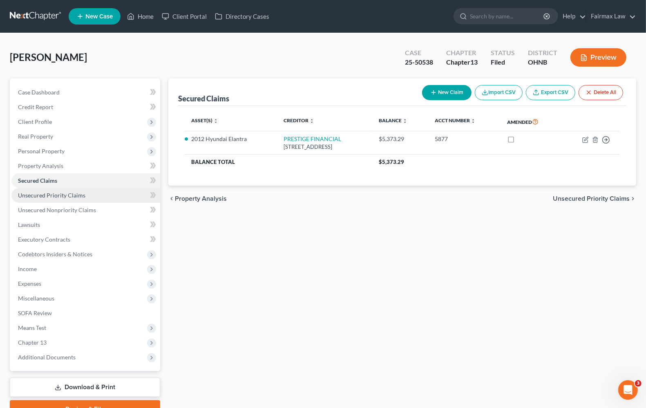
click at [58, 196] on span "Unsecured Priority Claims" at bounding box center [51, 195] width 67 height 7
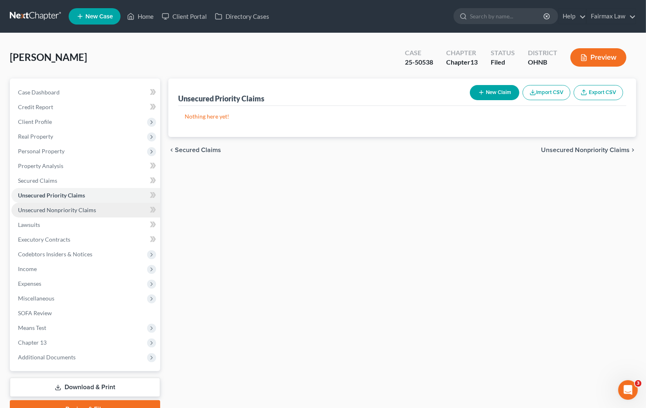
click at [72, 208] on span "Unsecured Nonpriority Claims" at bounding box center [57, 209] width 78 height 7
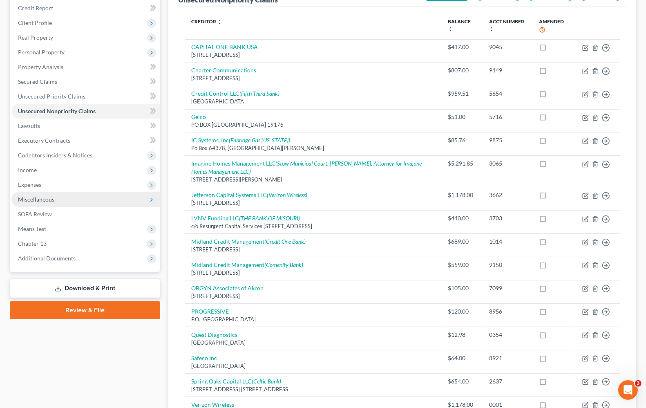
scroll to position [99, 0]
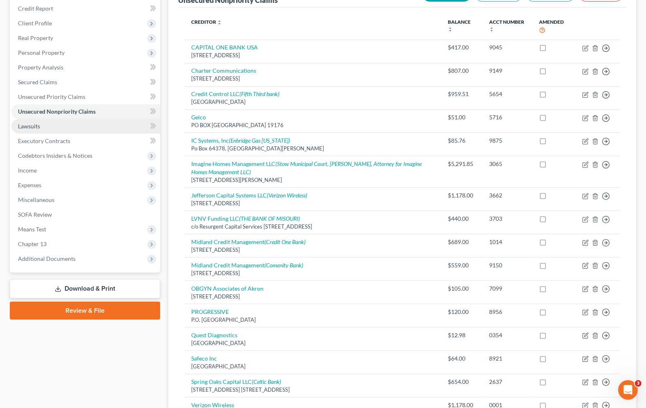
click at [41, 127] on link "Lawsuits" at bounding box center [85, 126] width 149 height 15
